Goal: Transaction & Acquisition: Book appointment/travel/reservation

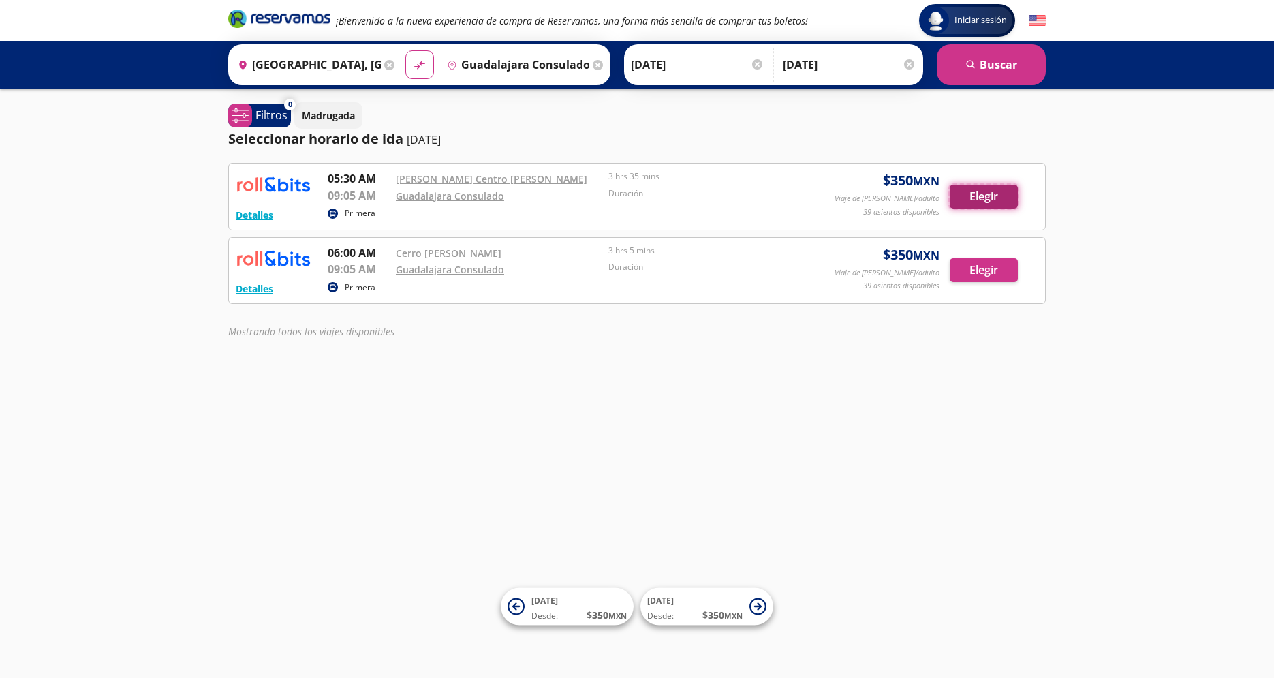
click at [990, 198] on button "Elegir" at bounding box center [984, 197] width 68 height 24
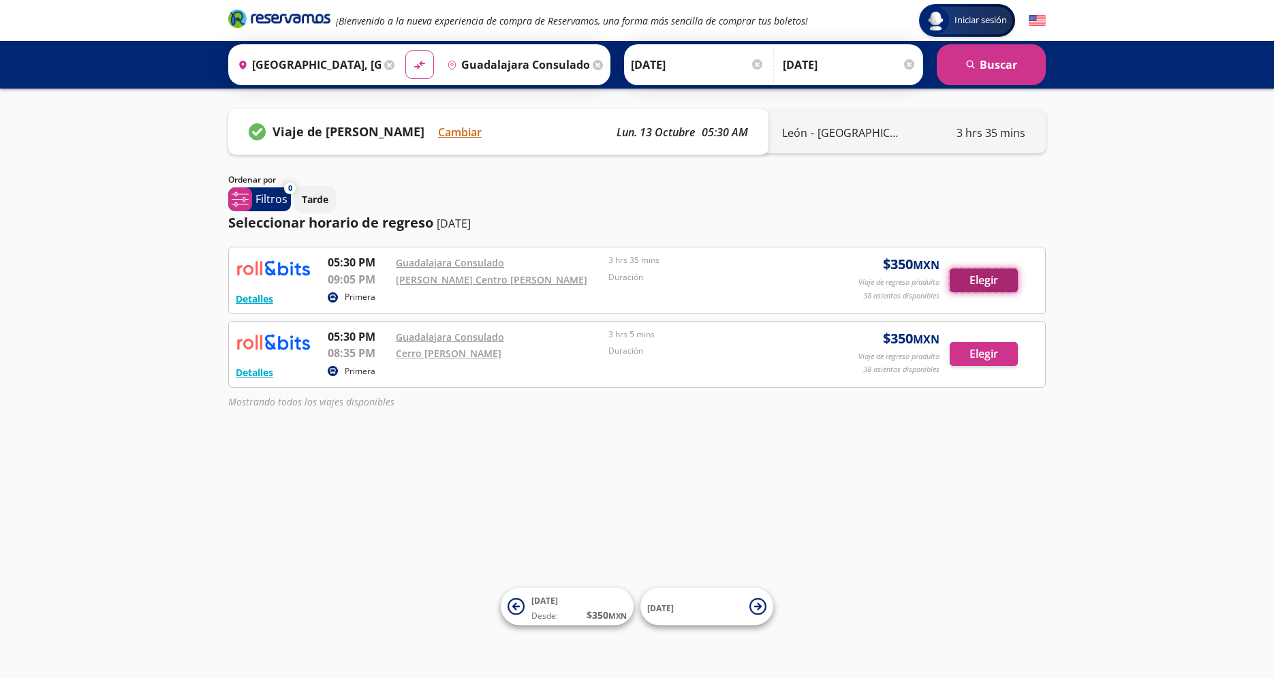
click at [983, 285] on button "Elegir" at bounding box center [984, 280] width 68 height 24
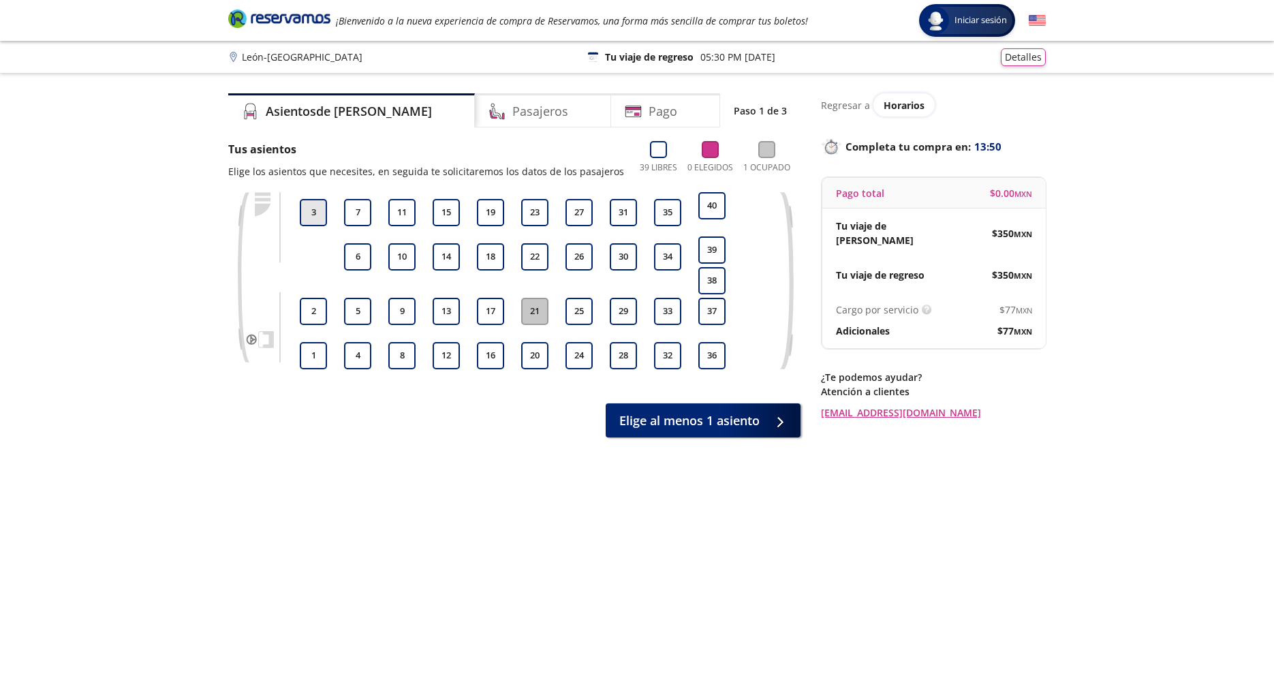
click at [312, 214] on button "3" at bounding box center [313, 212] width 27 height 27
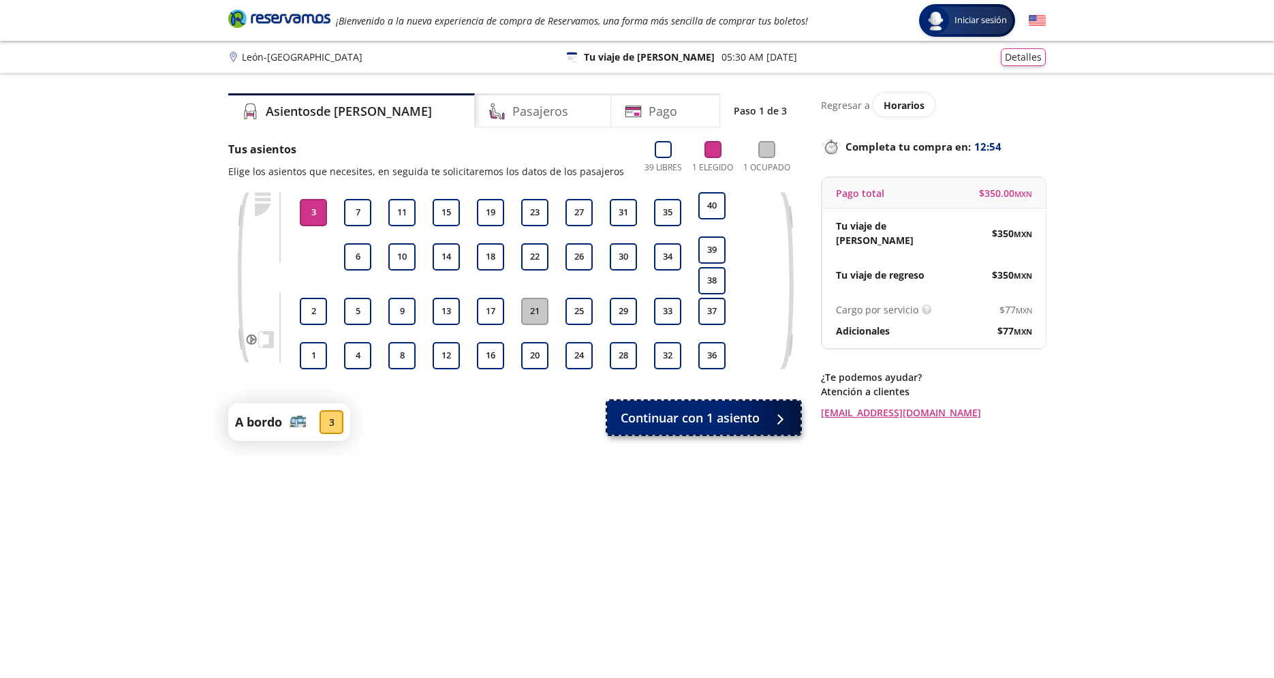
click at [739, 414] on span "Continuar con 1 asiento" at bounding box center [690, 418] width 139 height 18
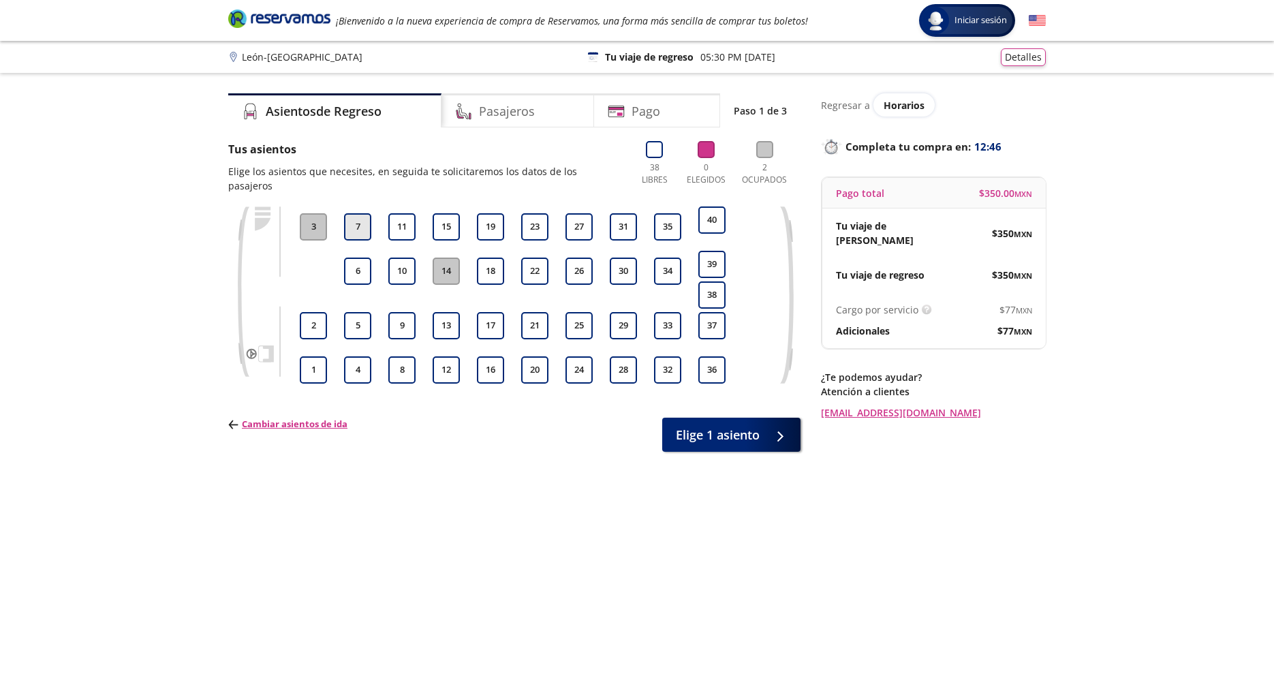
click at [357, 213] on button "7" at bounding box center [357, 226] width 27 height 27
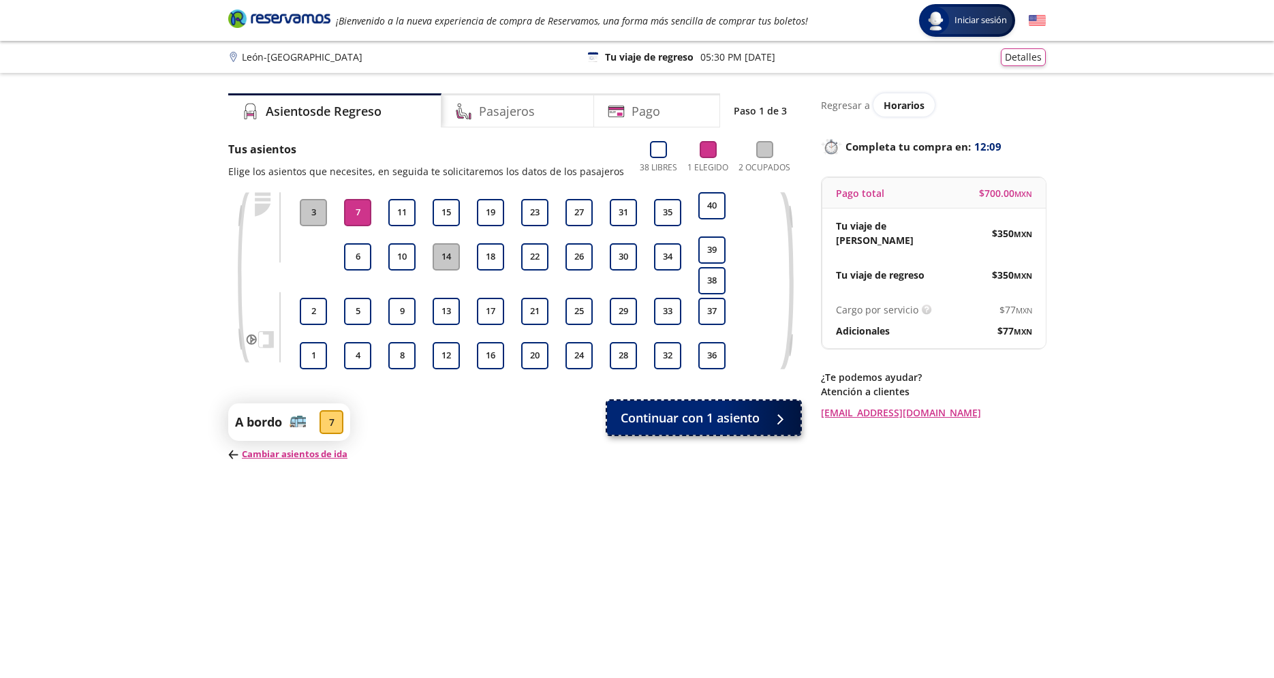
click at [730, 420] on span "Continuar con 1 asiento" at bounding box center [690, 418] width 139 height 18
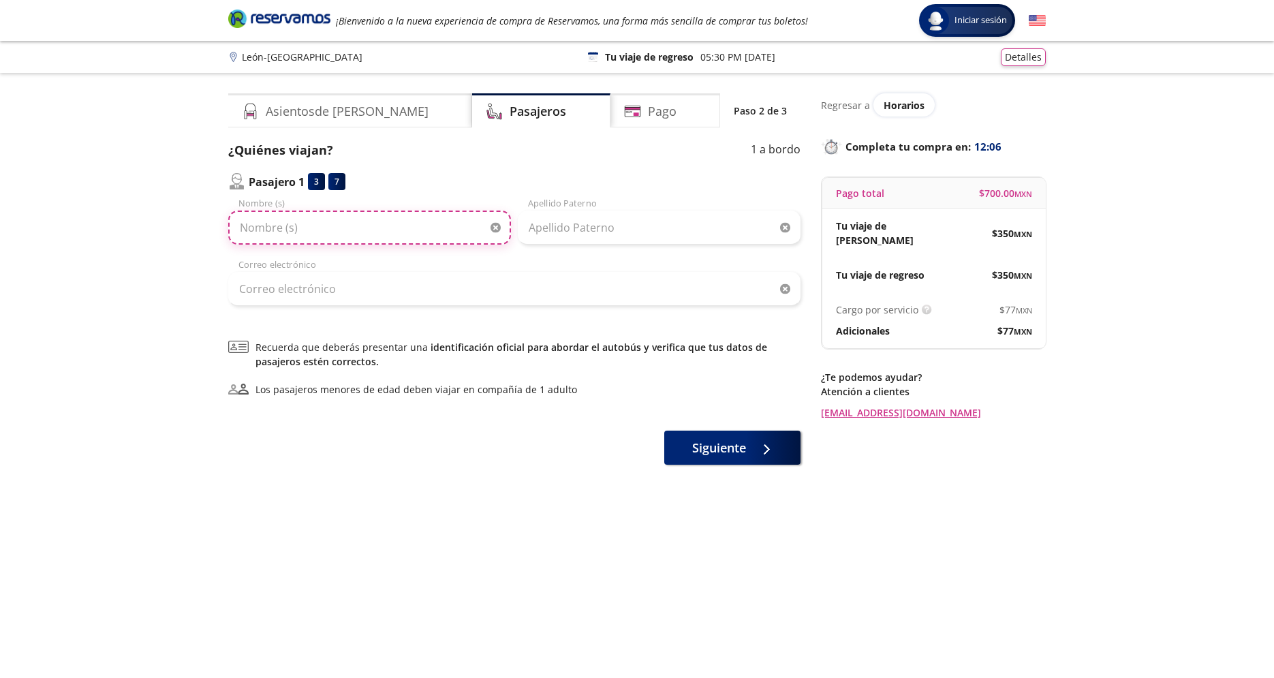
click at [305, 230] on input "Nombre (s)" at bounding box center [369, 228] width 283 height 34
type input "[PERSON_NAME]"
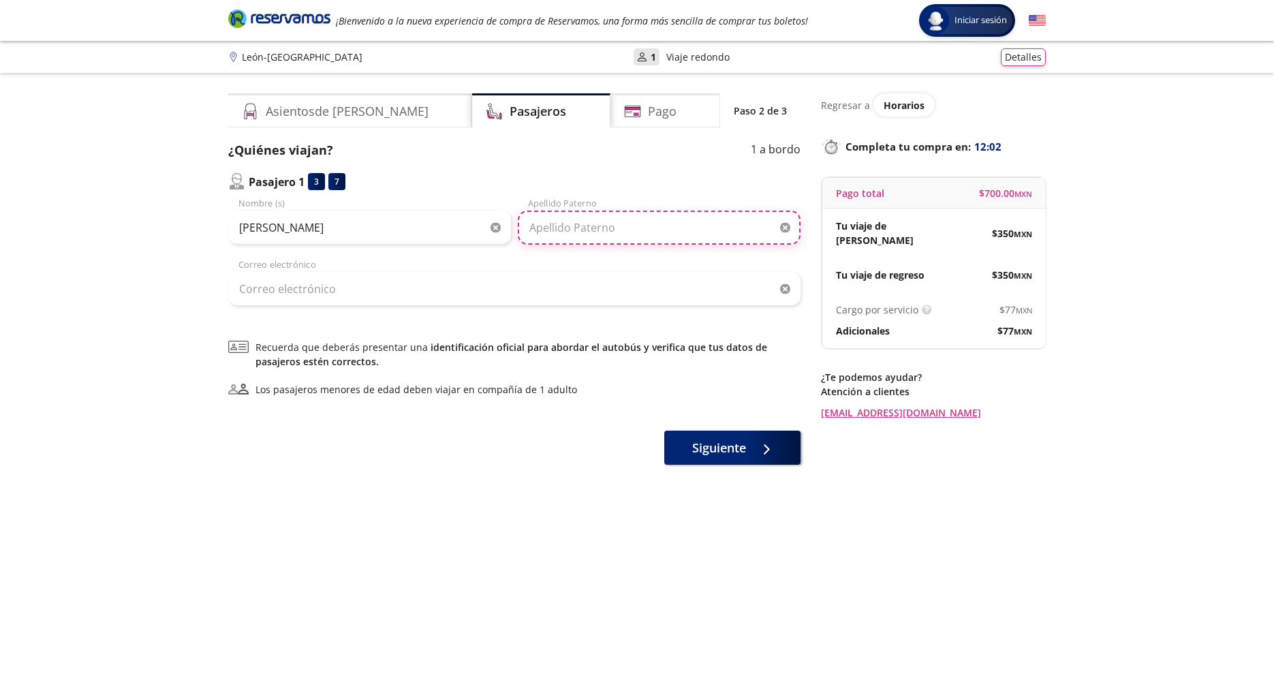
click at [591, 234] on input "Apellido Paterno" at bounding box center [659, 228] width 283 height 34
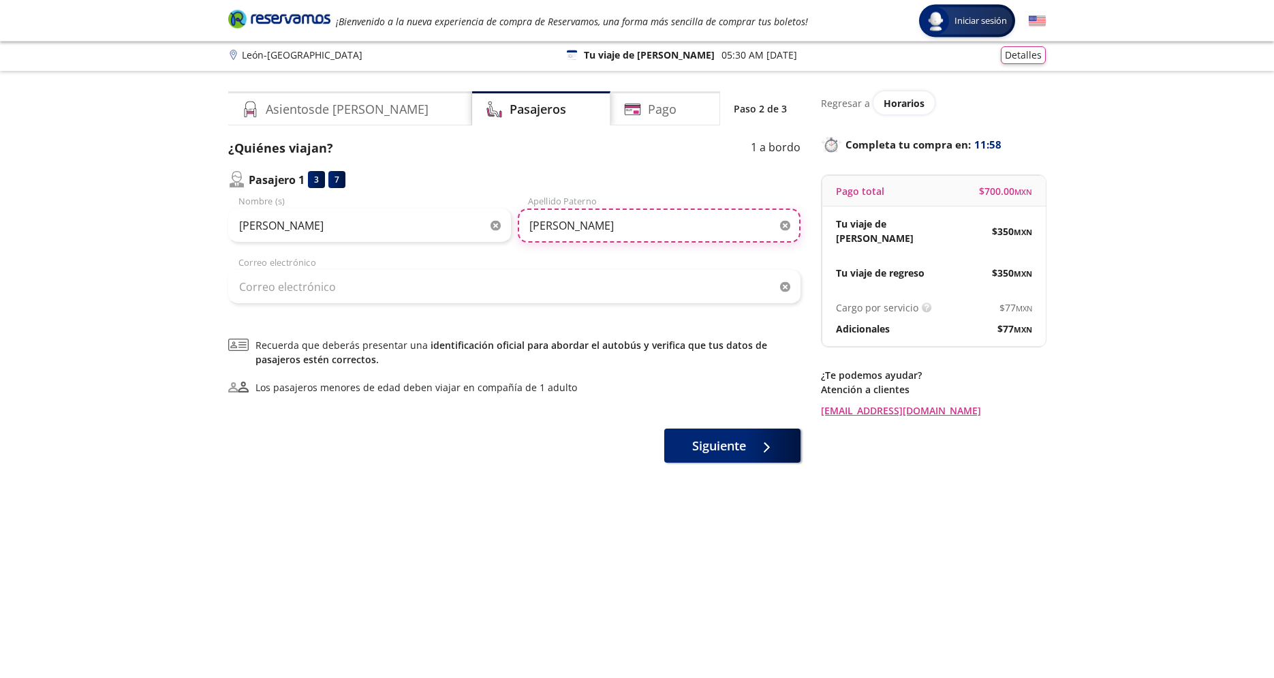
type input "[PERSON_NAME]"
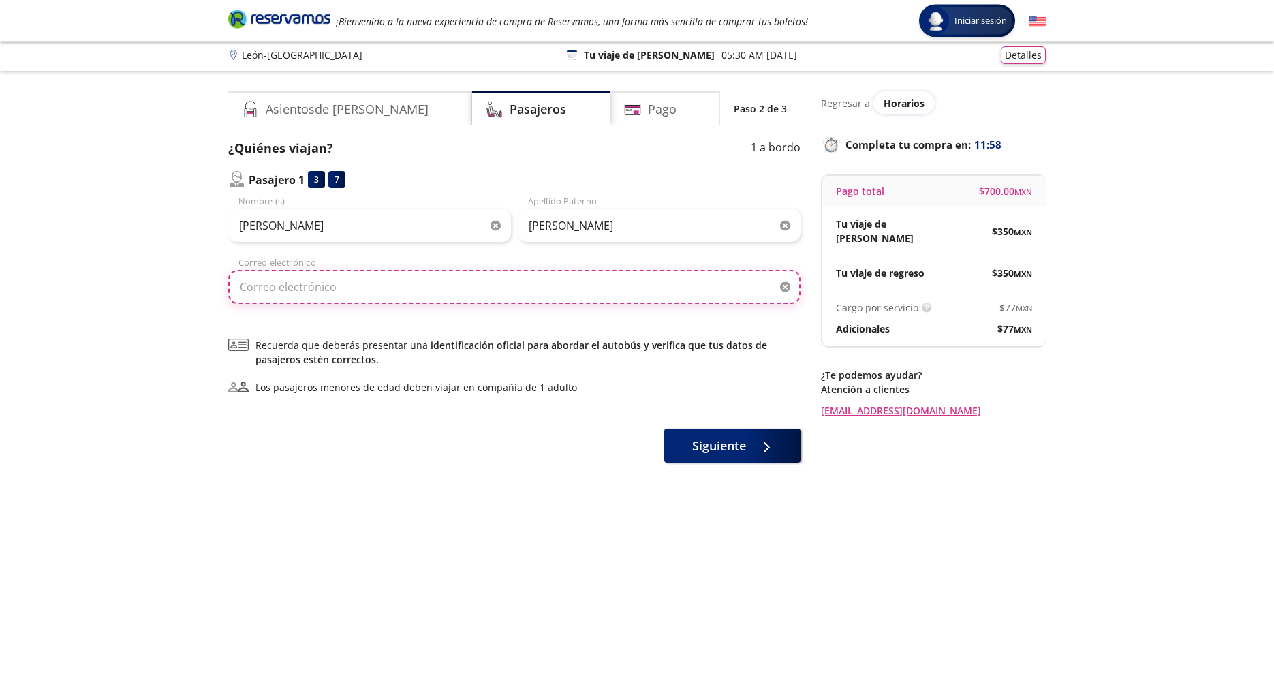
click at [446, 290] on input "Correo electrónico" at bounding box center [514, 287] width 572 height 34
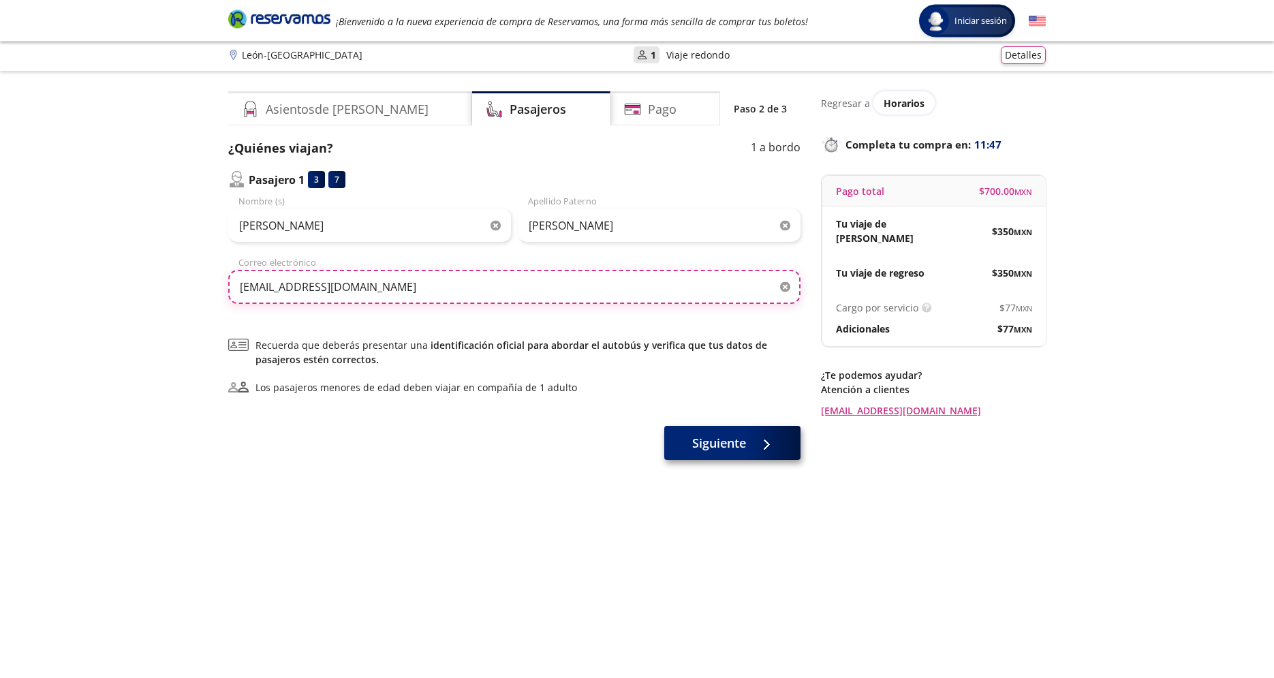
type input "[EMAIL_ADDRESS][DOMAIN_NAME]"
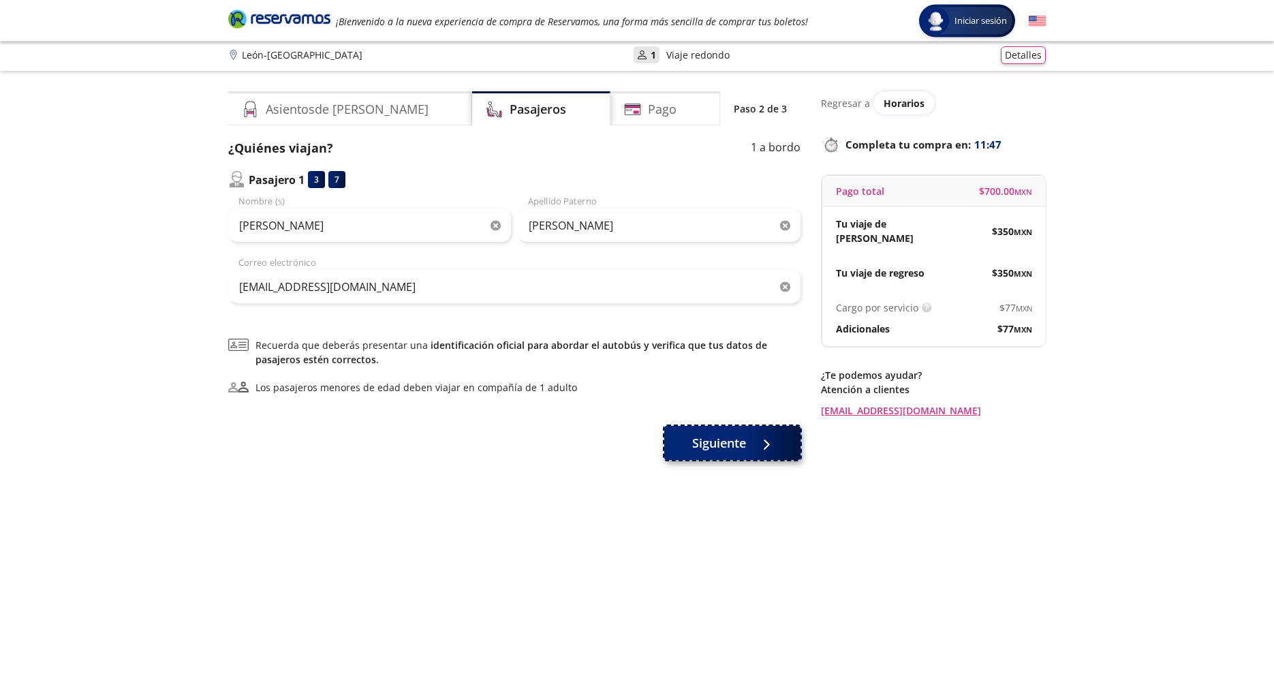
click at [743, 438] on span "Siguiente" at bounding box center [719, 443] width 54 height 18
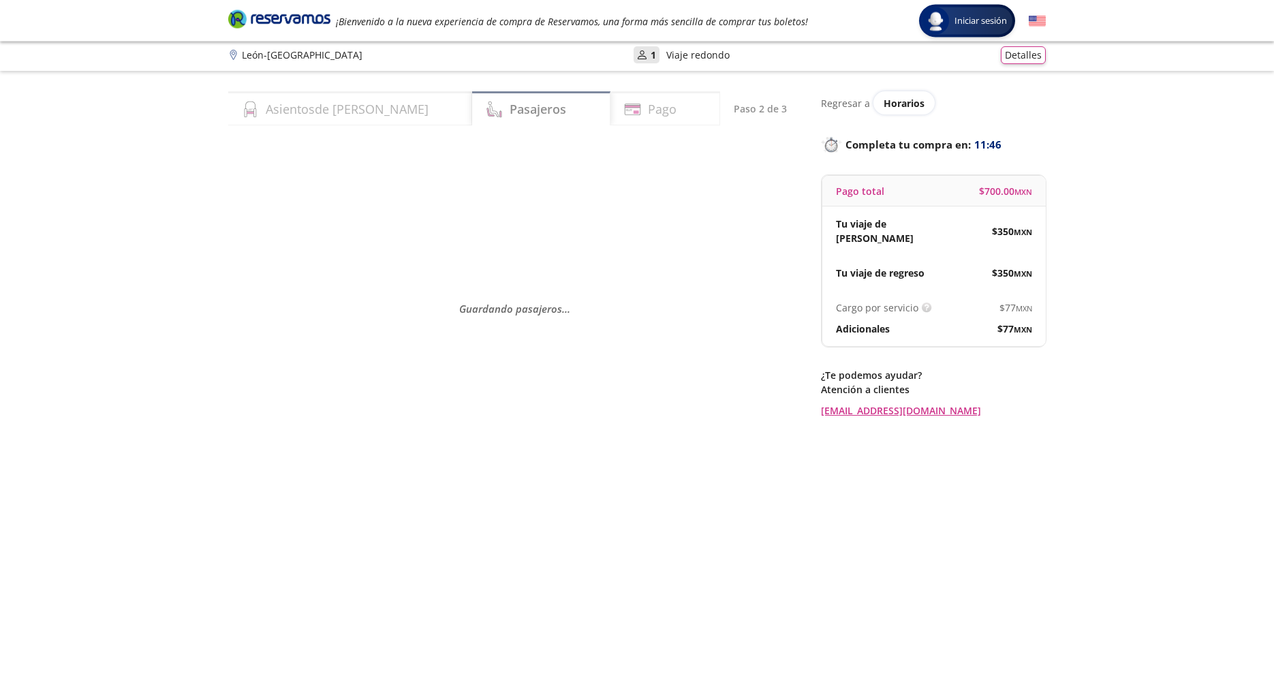
scroll to position [0, 0]
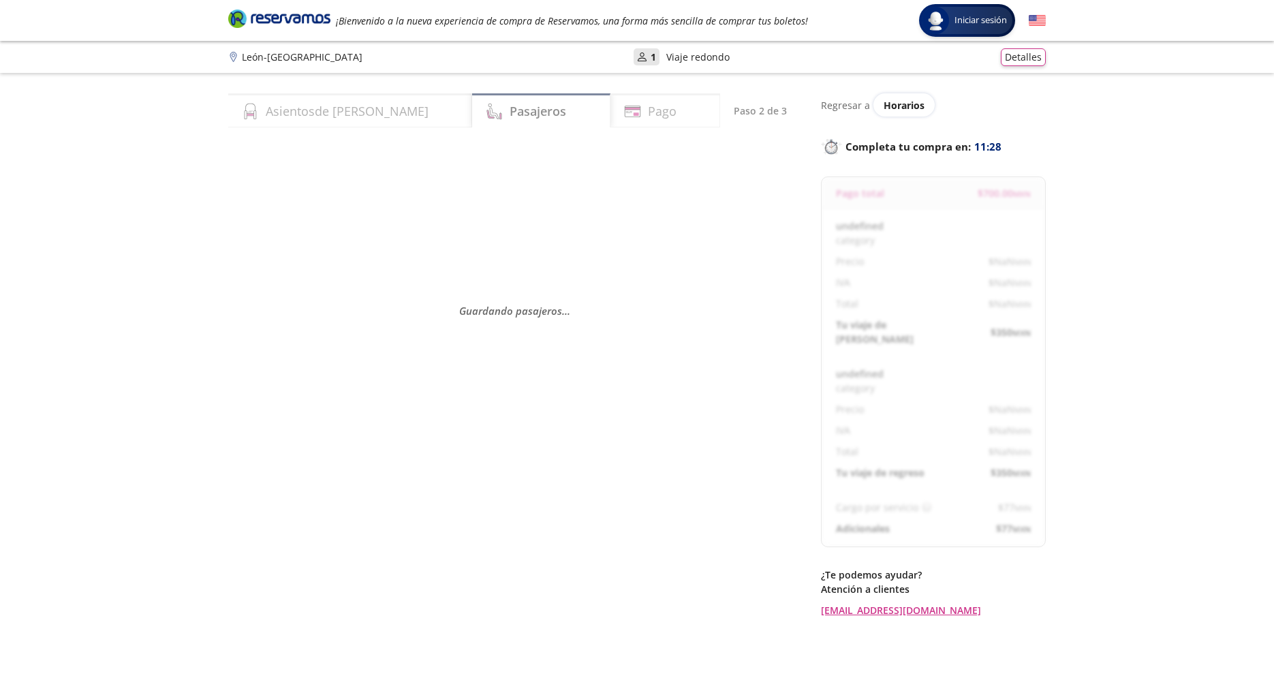
select select "MX"
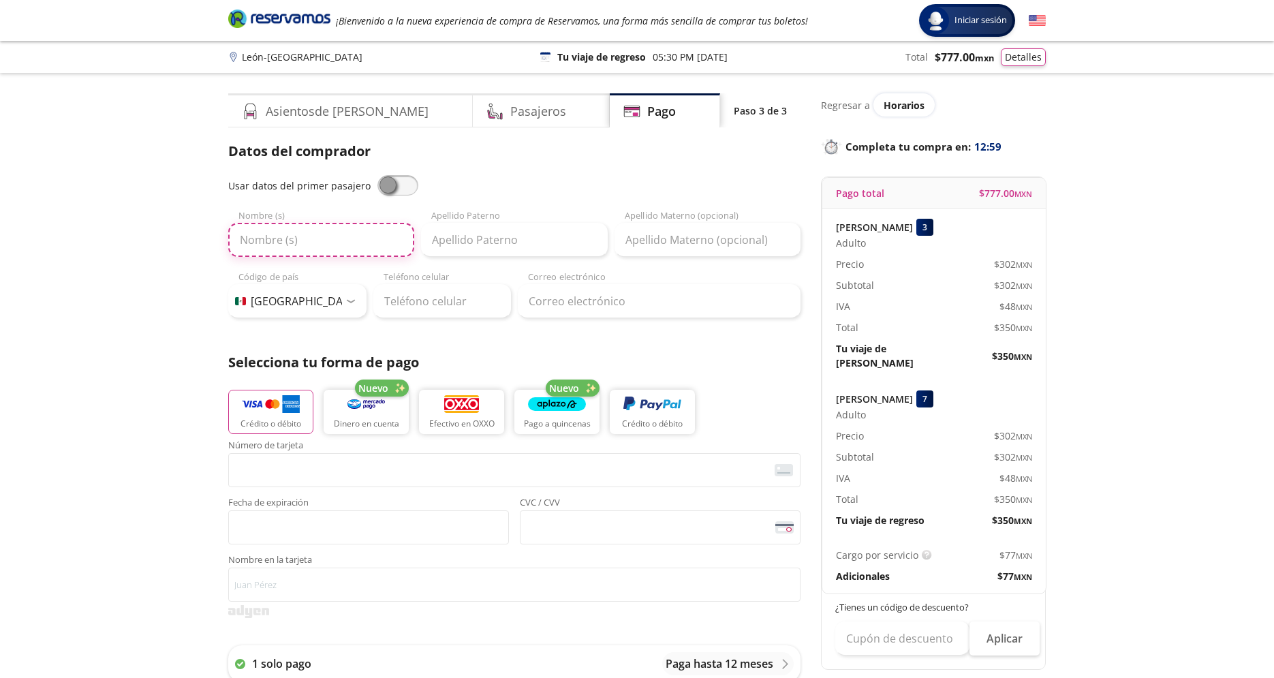
click at [335, 246] on input "Nombre (s)" at bounding box center [321, 240] width 186 height 34
type input "f"
type input "[PERSON_NAME]"
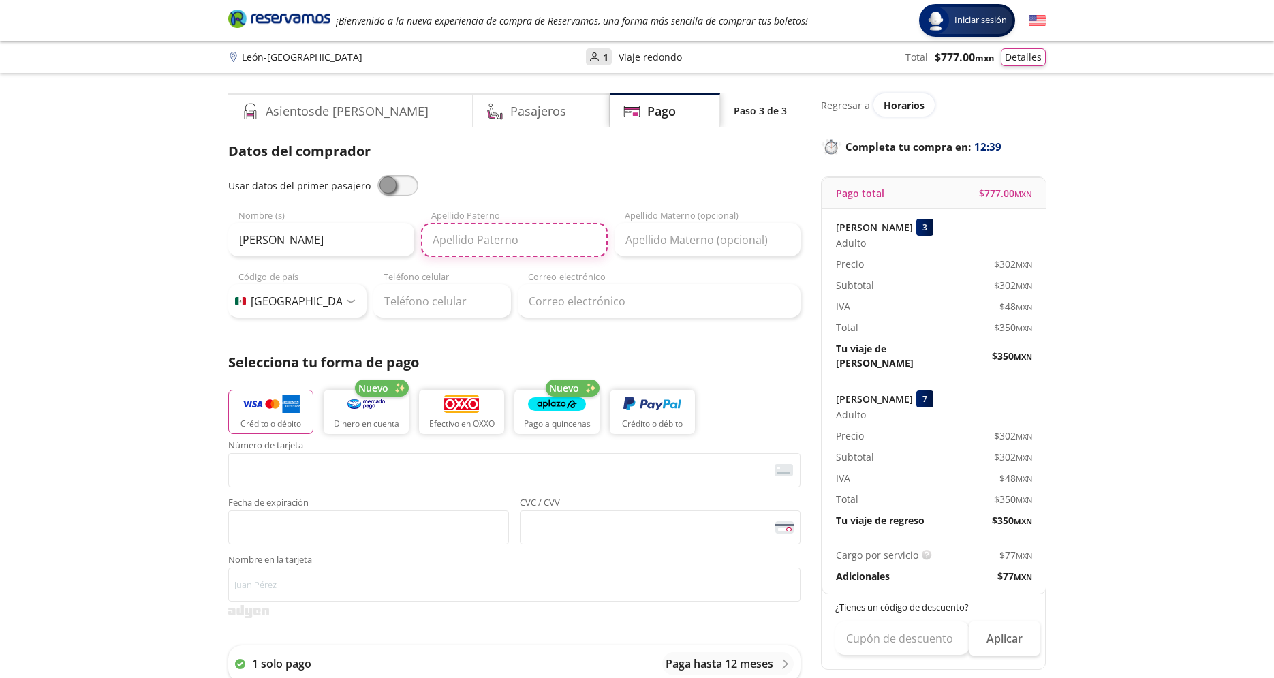
click at [480, 245] on input "Apellido Paterno" at bounding box center [514, 240] width 186 height 34
type input "[PERSON_NAME]"
click at [681, 241] on input "Apellido Materno (opcional)" at bounding box center [708, 240] width 186 height 34
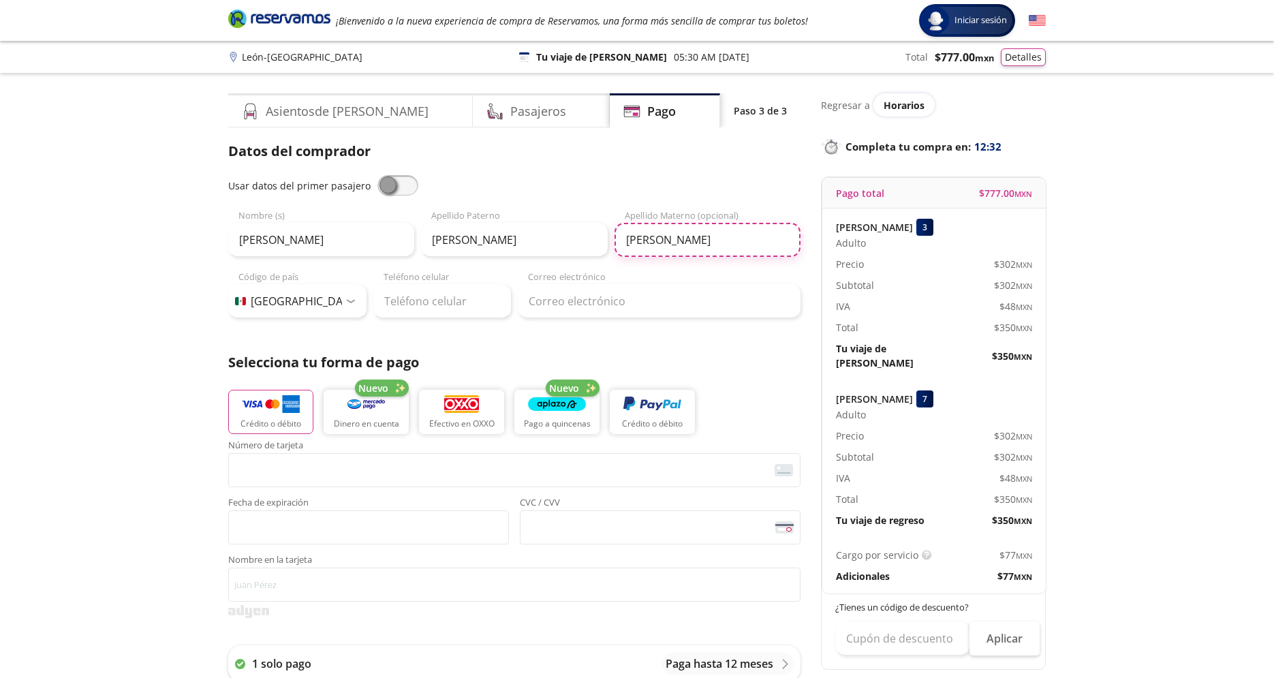
type input "[PERSON_NAME]"
click at [352, 301] on div at bounding box center [351, 301] width 10 height 4
click at [444, 302] on input "Teléfono celular" at bounding box center [442, 301] width 138 height 34
type input "[PHONE_NUMBER]"
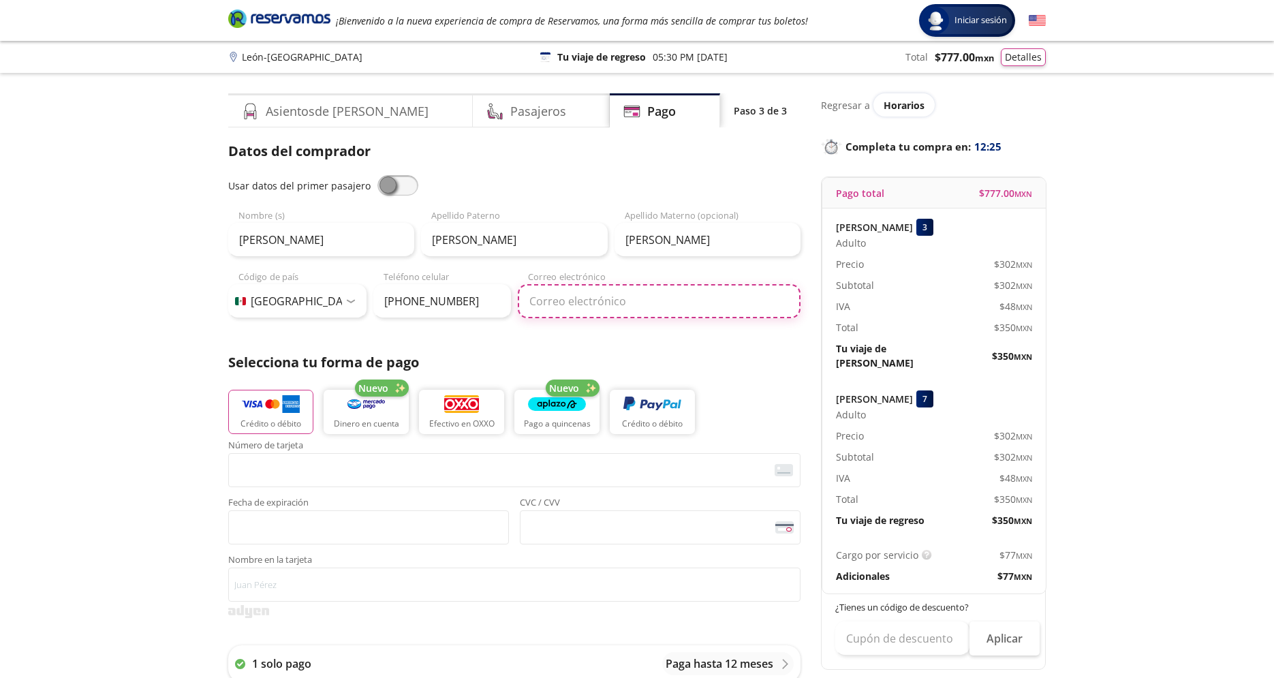
click at [552, 305] on input "Correo electrónico" at bounding box center [659, 301] width 283 height 34
type input "[EMAIL_ADDRESS][DOMAIN_NAME]"
click at [264, 413] on img "button" at bounding box center [271, 405] width 58 height 20
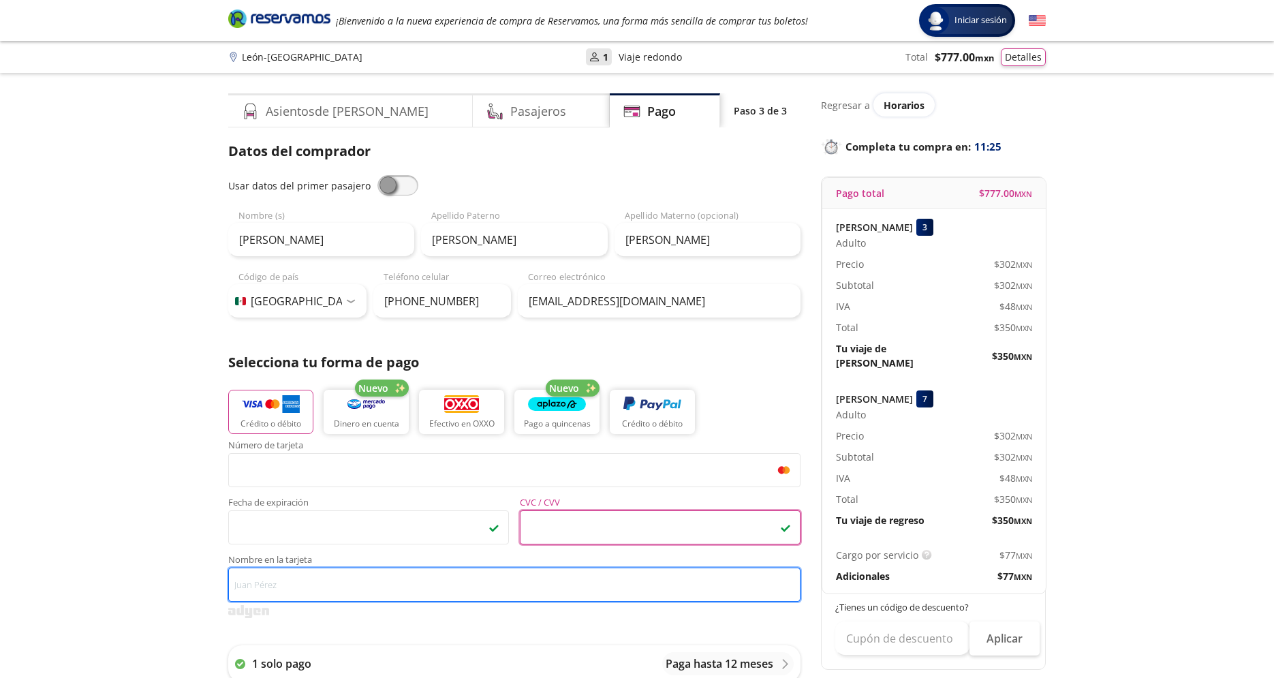
click at [308, 583] on input "Nombre en la tarjeta" at bounding box center [514, 585] width 572 height 34
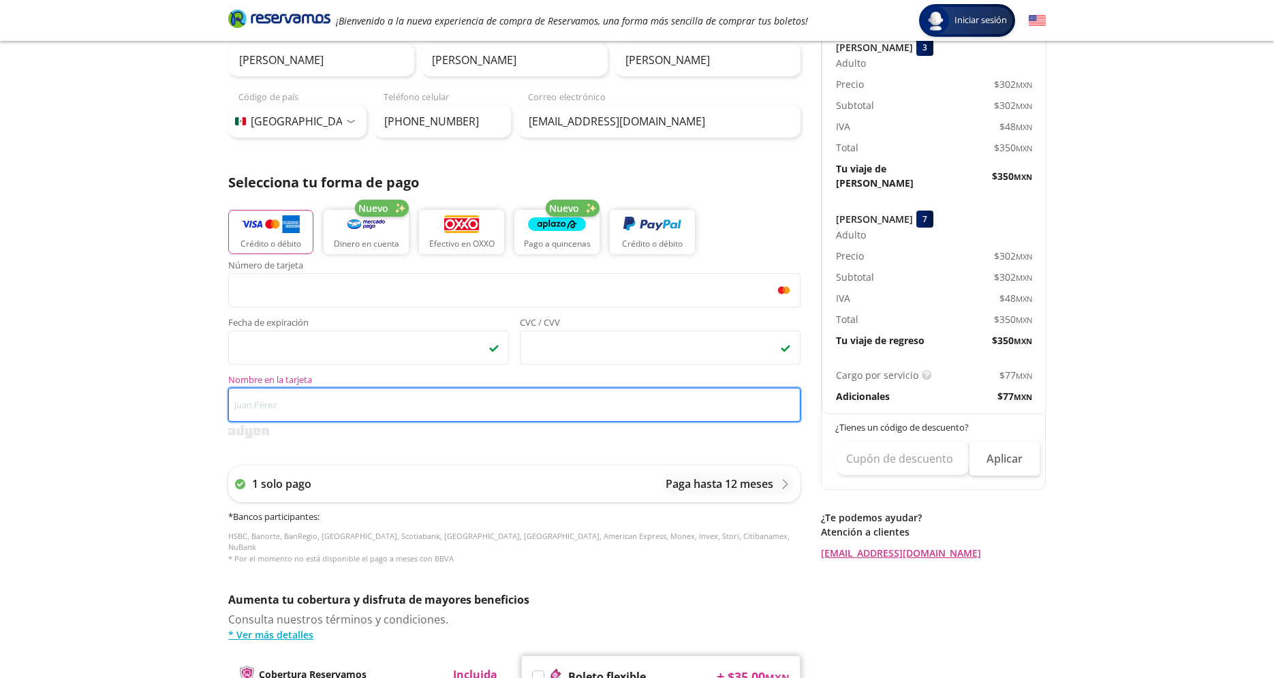
scroll to position [243, 0]
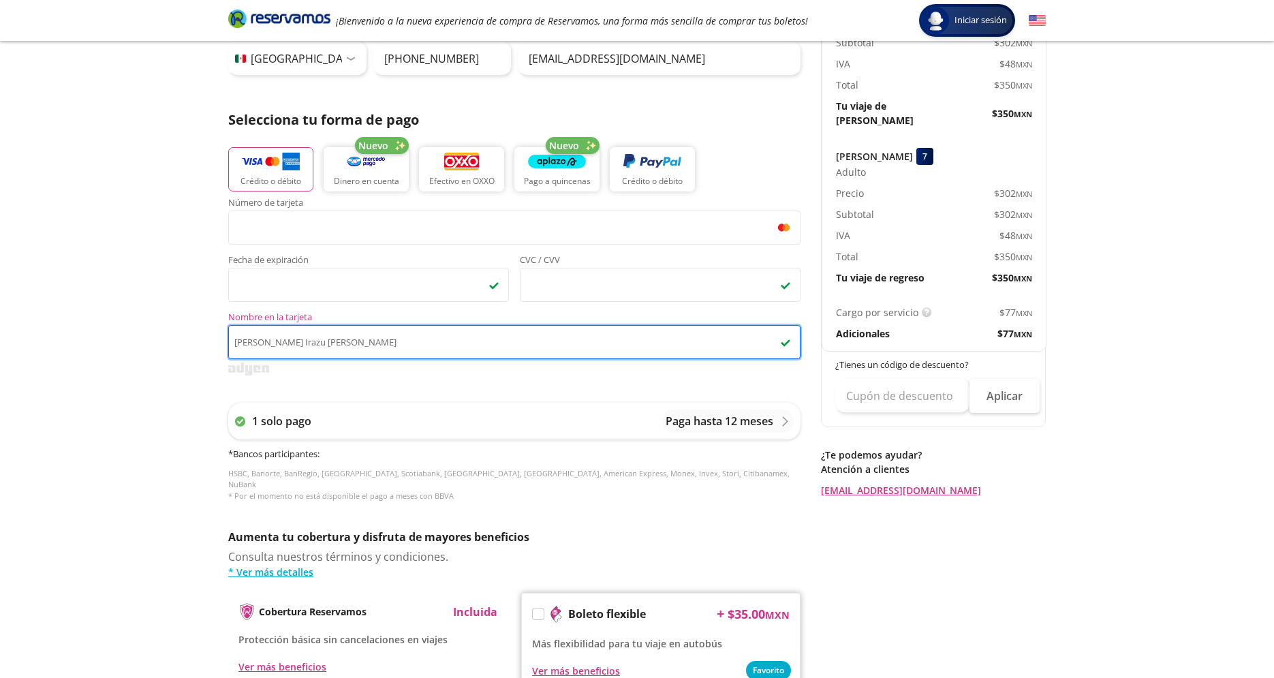
type input "[PERSON_NAME] Irazu [PERSON_NAME]"
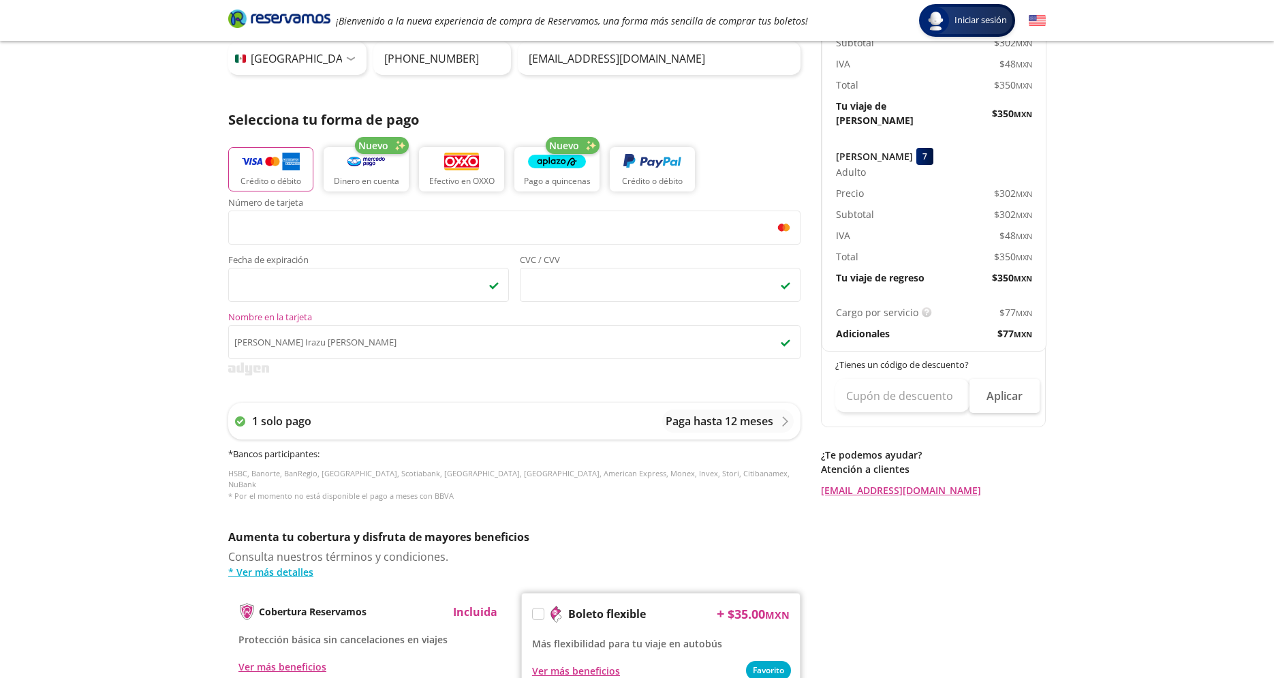
click at [130, 400] on div "Group 9 Created with Sketch. Pago [PERSON_NAME] - [GEOGRAPHIC_DATA] Iniciar ses…" at bounding box center [637, 321] width 1274 height 1129
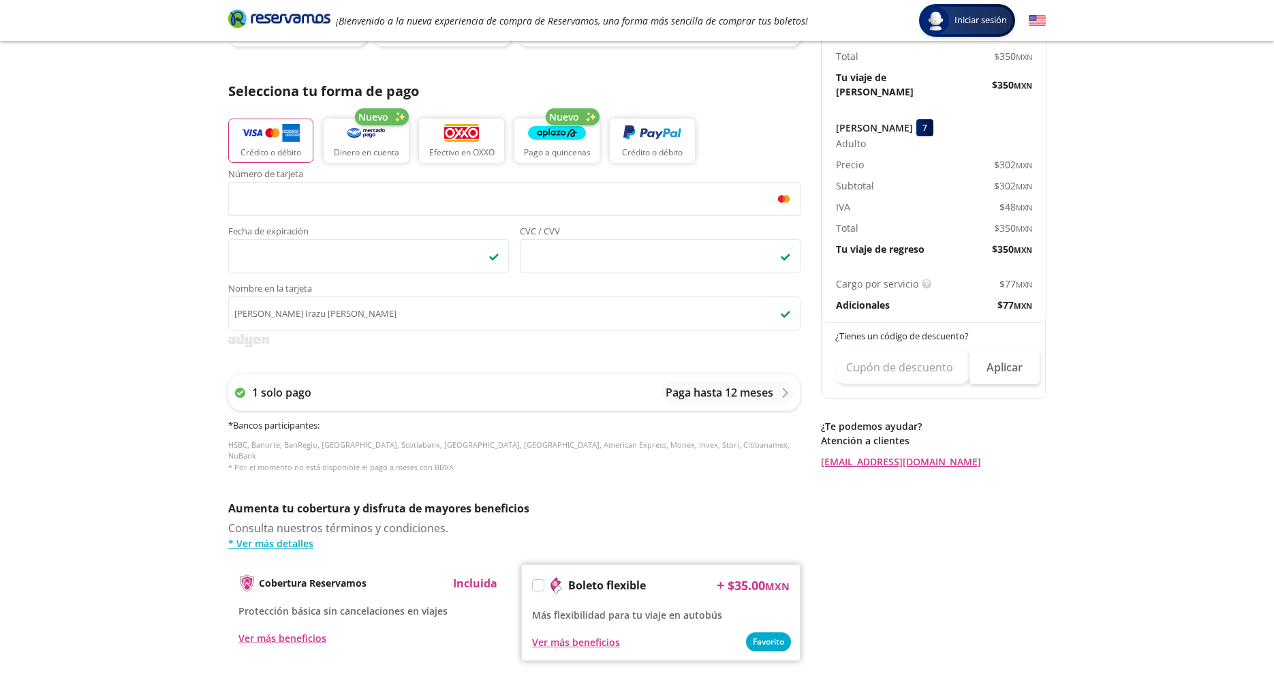
scroll to position [440, 0]
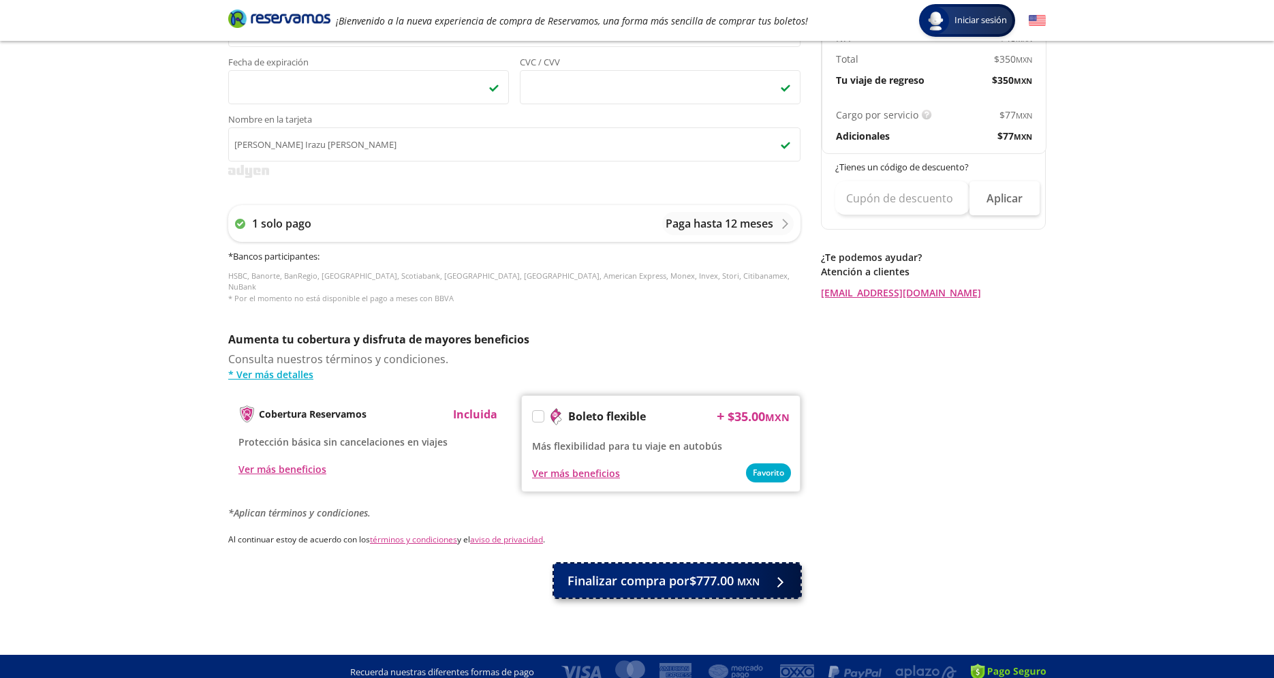
click at [737, 572] on span "Finalizar compra por $777.00 MXN" at bounding box center [664, 581] width 192 height 18
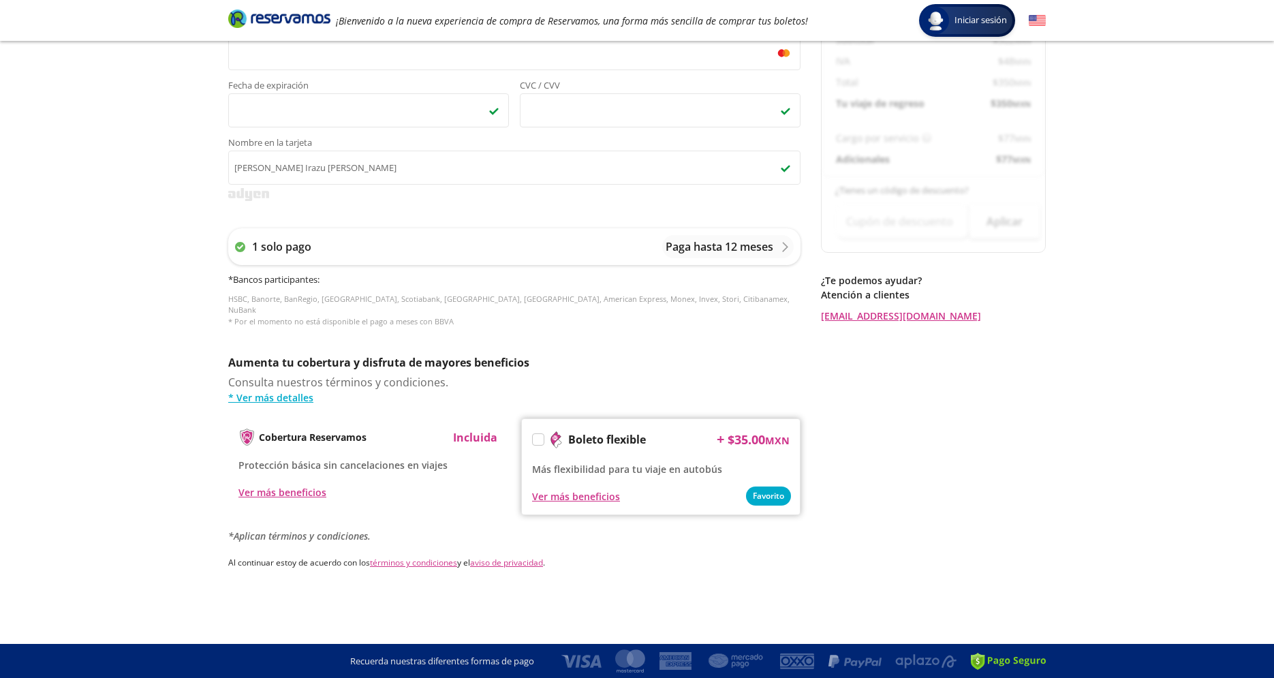
scroll to position [0, 0]
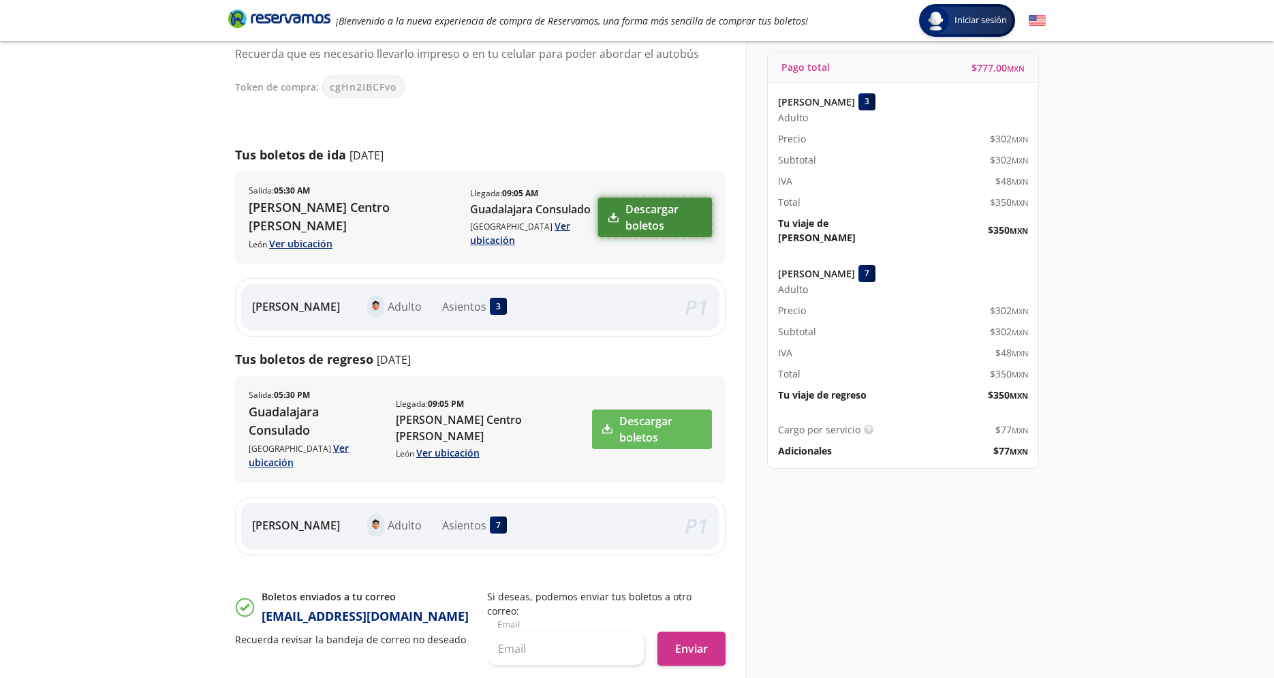
scroll to position [119, 0]
click at [622, 204] on link "Descargar boletos" at bounding box center [655, 217] width 114 height 40
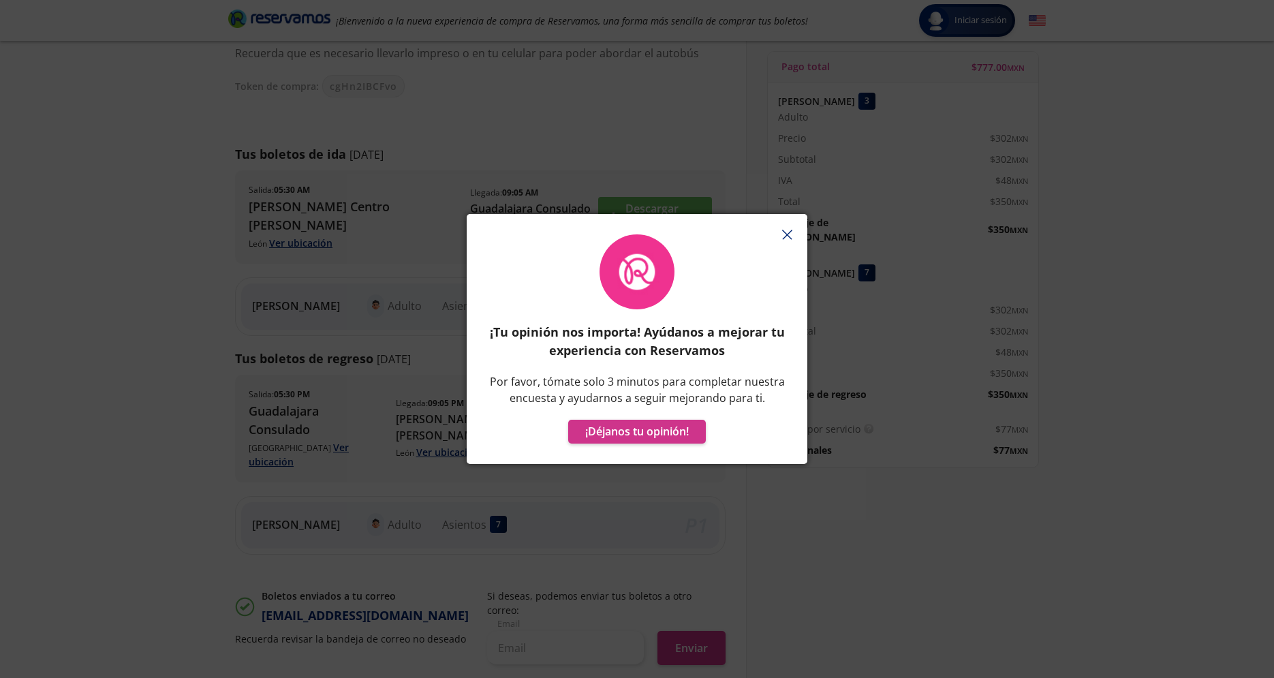
drag, startPoint x: 788, startPoint y: 233, endPoint x: 773, endPoint y: 225, distance: 17.1
click at [788, 233] on icon "button" at bounding box center [787, 235] width 10 height 10
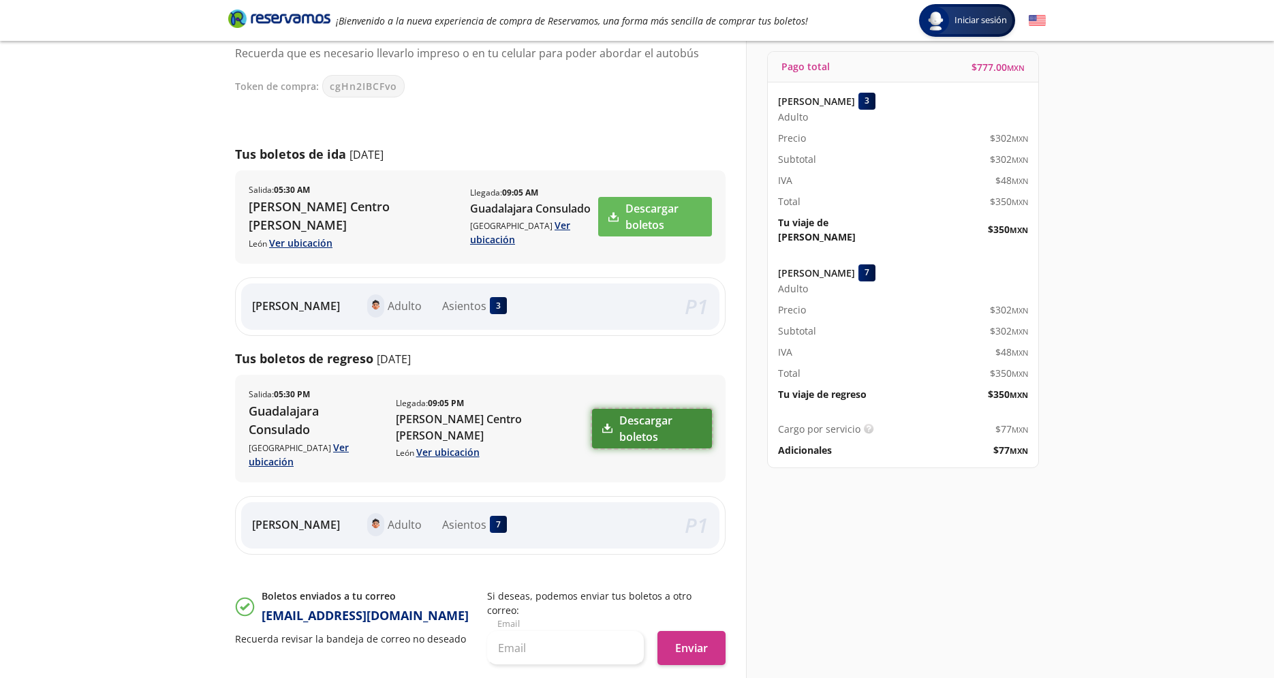
click at [653, 409] on link "Descargar boletos" at bounding box center [652, 429] width 120 height 40
